Goal: Check status: Check status

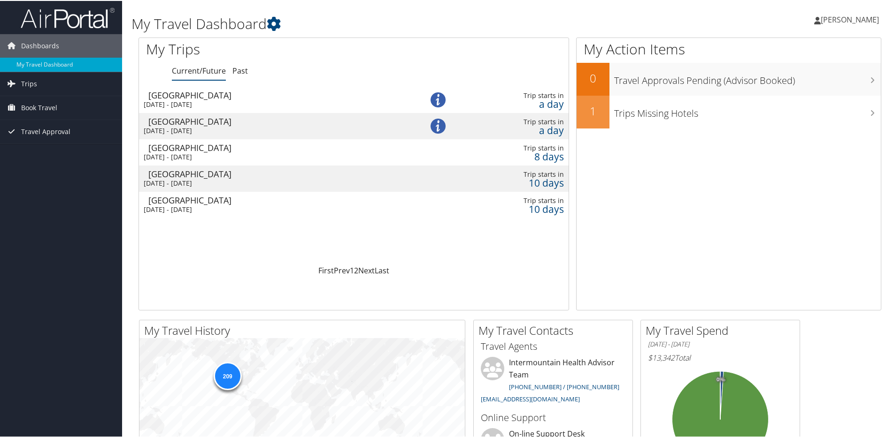
click at [184, 123] on div "Salt Lake City" at bounding box center [275, 120] width 254 height 8
drag, startPoint x: 0, startPoint y: 0, endPoint x: 628, endPoint y: 194, distance: 657.6
click at [628, 194] on div "My Action Items 0 Travel Approvals Pending (Advisor Booked) 1 Trips Missing Hot…" at bounding box center [728, 173] width 305 height 273
click at [178, 126] on div "Fri 5 Sep 2025 - Fri 12 Sep 2025" at bounding box center [271, 130] width 254 height 8
click at [168, 124] on div "[GEOGRAPHIC_DATA]" at bounding box center [275, 120] width 254 height 8
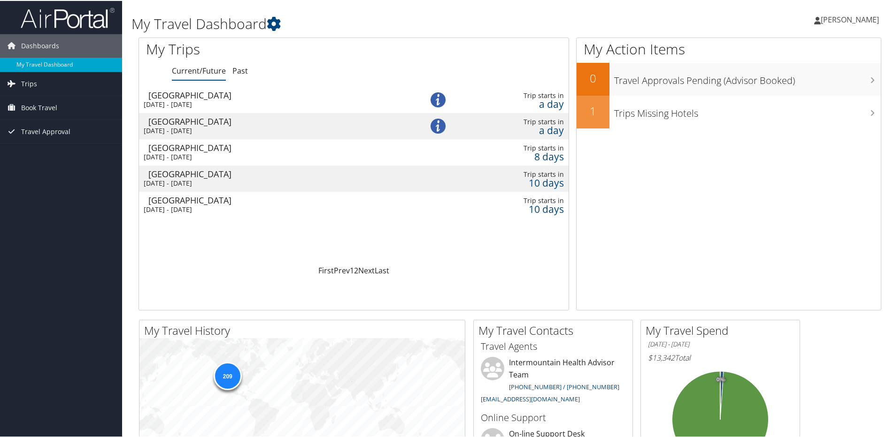
click at [186, 99] on div "Fri 5 Sep 2025 - Fri 12 Sep 2025" at bounding box center [271, 103] width 254 height 8
click at [363, 271] on link "Next" at bounding box center [366, 270] width 16 height 10
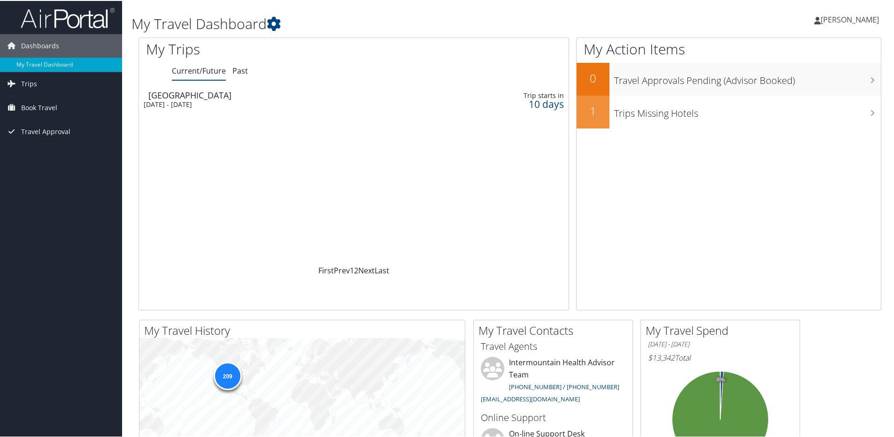
click at [162, 100] on div "[DATE] - [DATE]" at bounding box center [271, 103] width 254 height 8
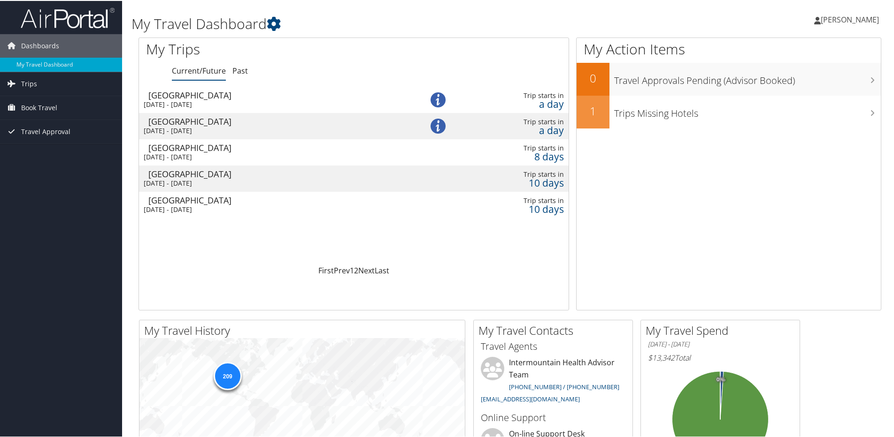
click at [178, 179] on div "[DATE] - [DATE]" at bounding box center [271, 182] width 254 height 8
click at [380, 271] on link "Last" at bounding box center [382, 270] width 15 height 10
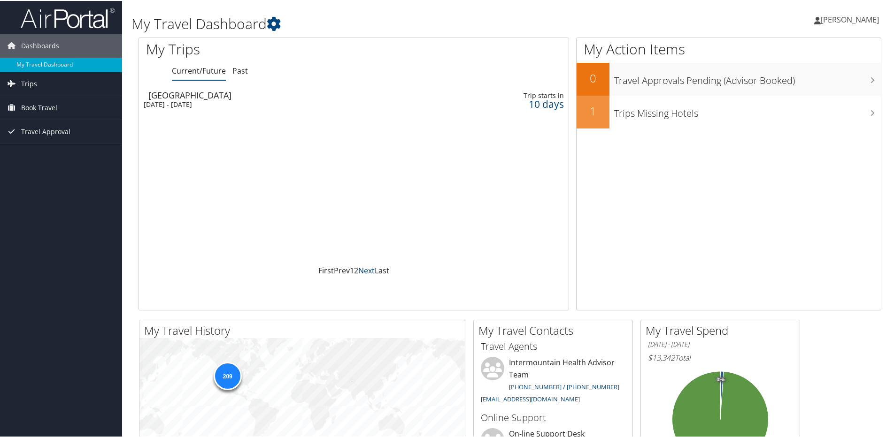
click at [366, 270] on link "Next" at bounding box center [366, 270] width 16 height 10
click at [363, 268] on link "Next" at bounding box center [366, 270] width 16 height 10
click at [342, 270] on link "Prev" at bounding box center [342, 270] width 16 height 10
